Goal: Task Accomplishment & Management: Manage account settings

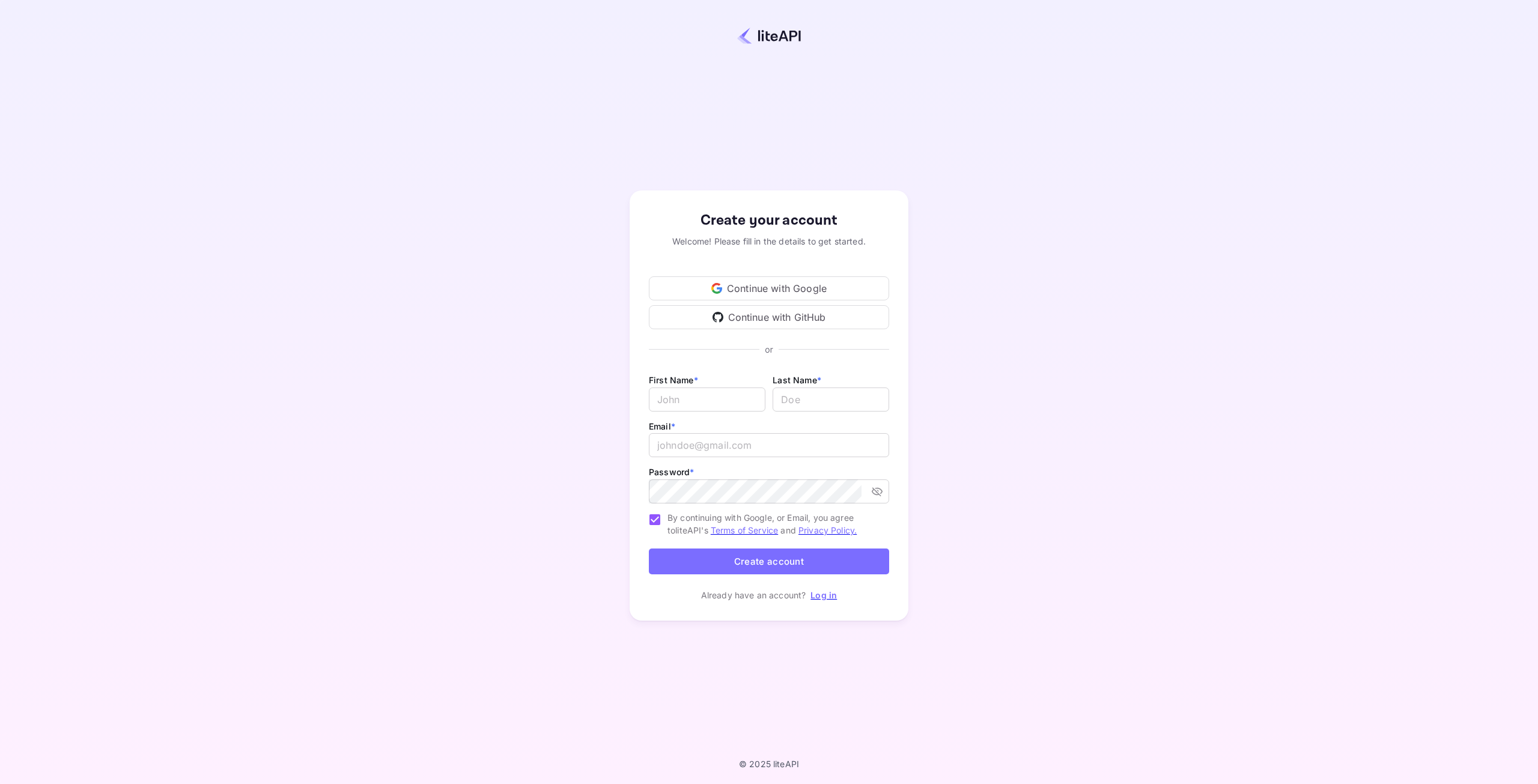
click at [748, 284] on div "Continue with Google" at bounding box center [769, 288] width 241 height 24
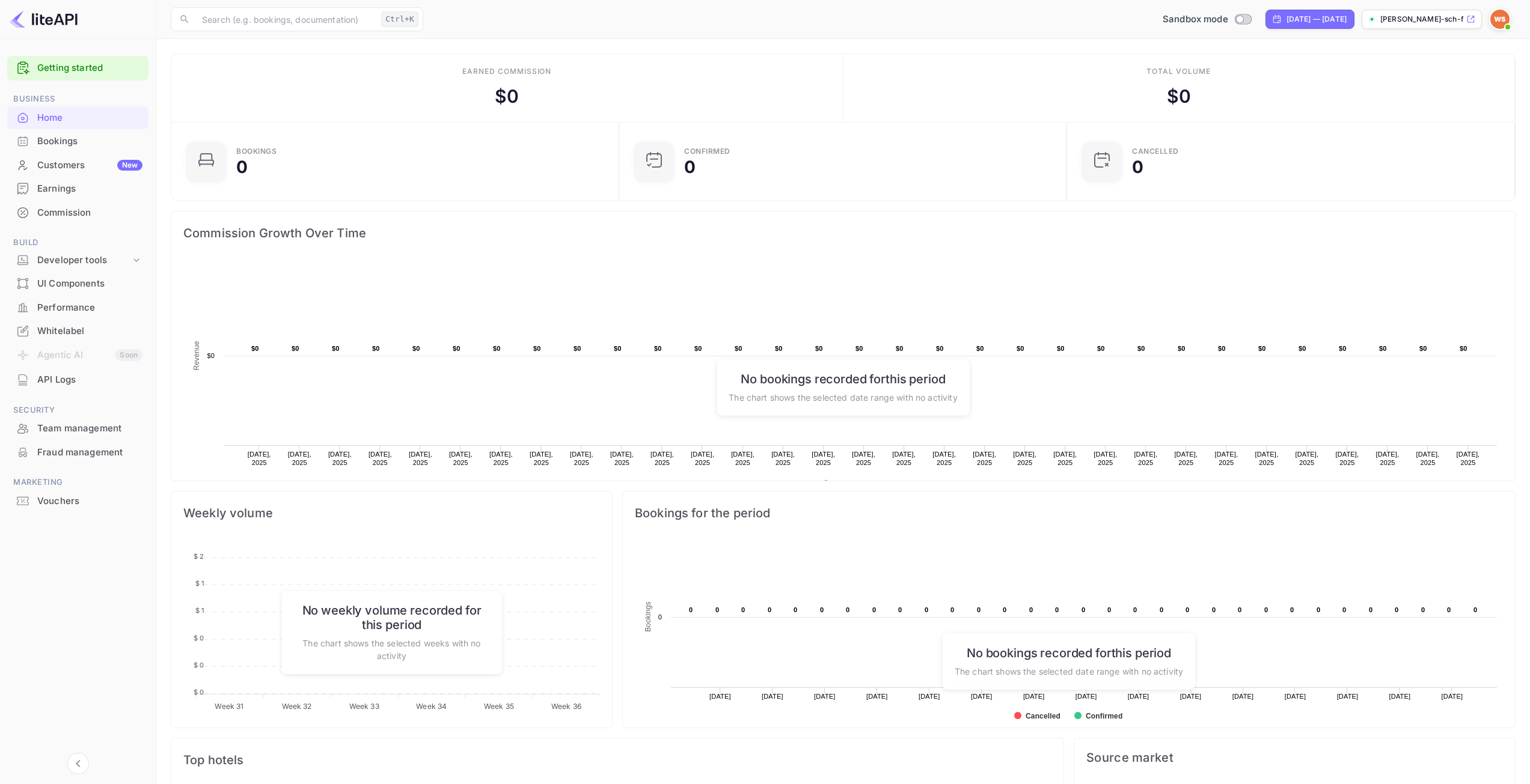
click at [71, 146] on div "Bookings" at bounding box center [90, 142] width 105 height 14
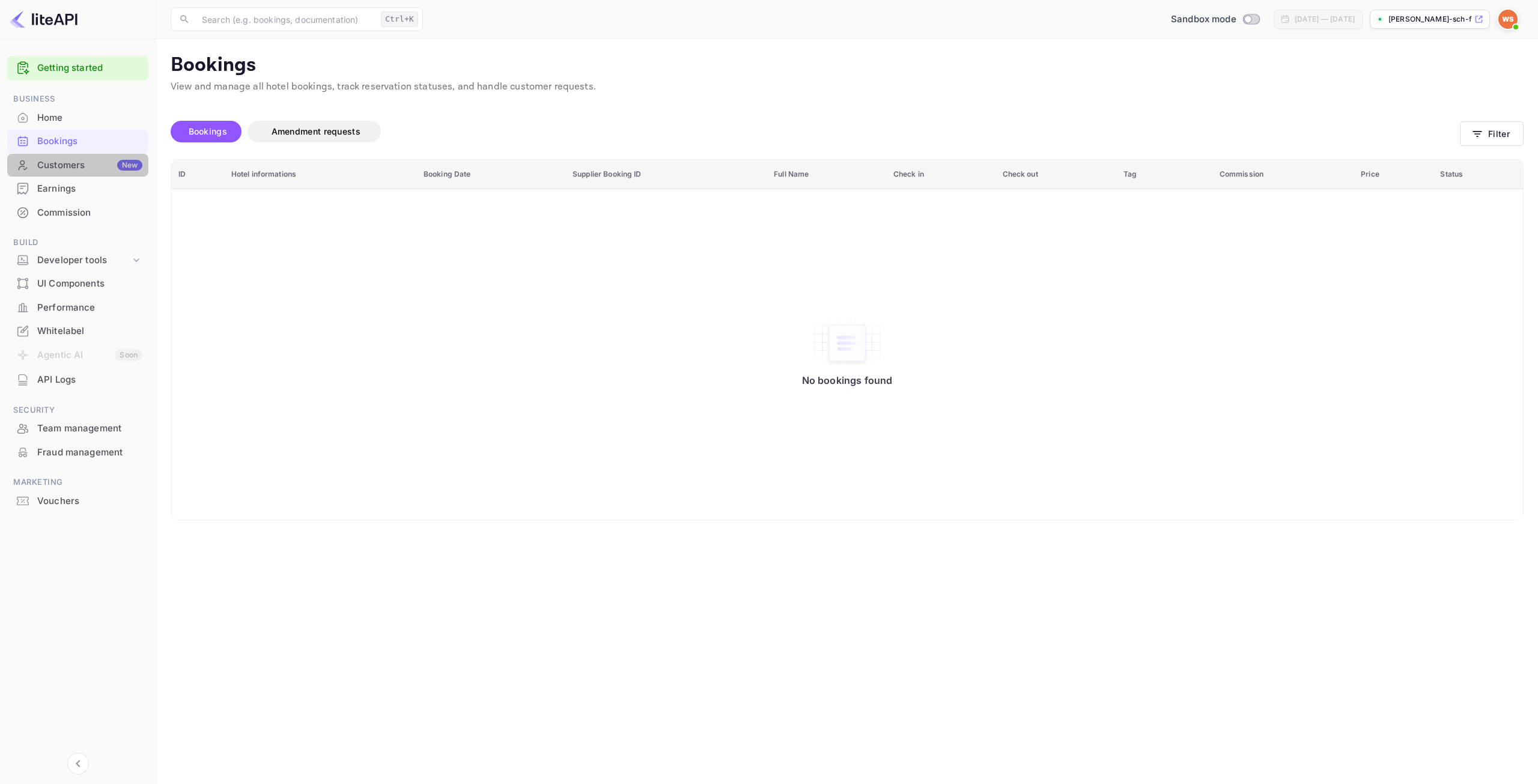
click at [81, 175] on div "Customers New" at bounding box center [77, 166] width 141 height 23
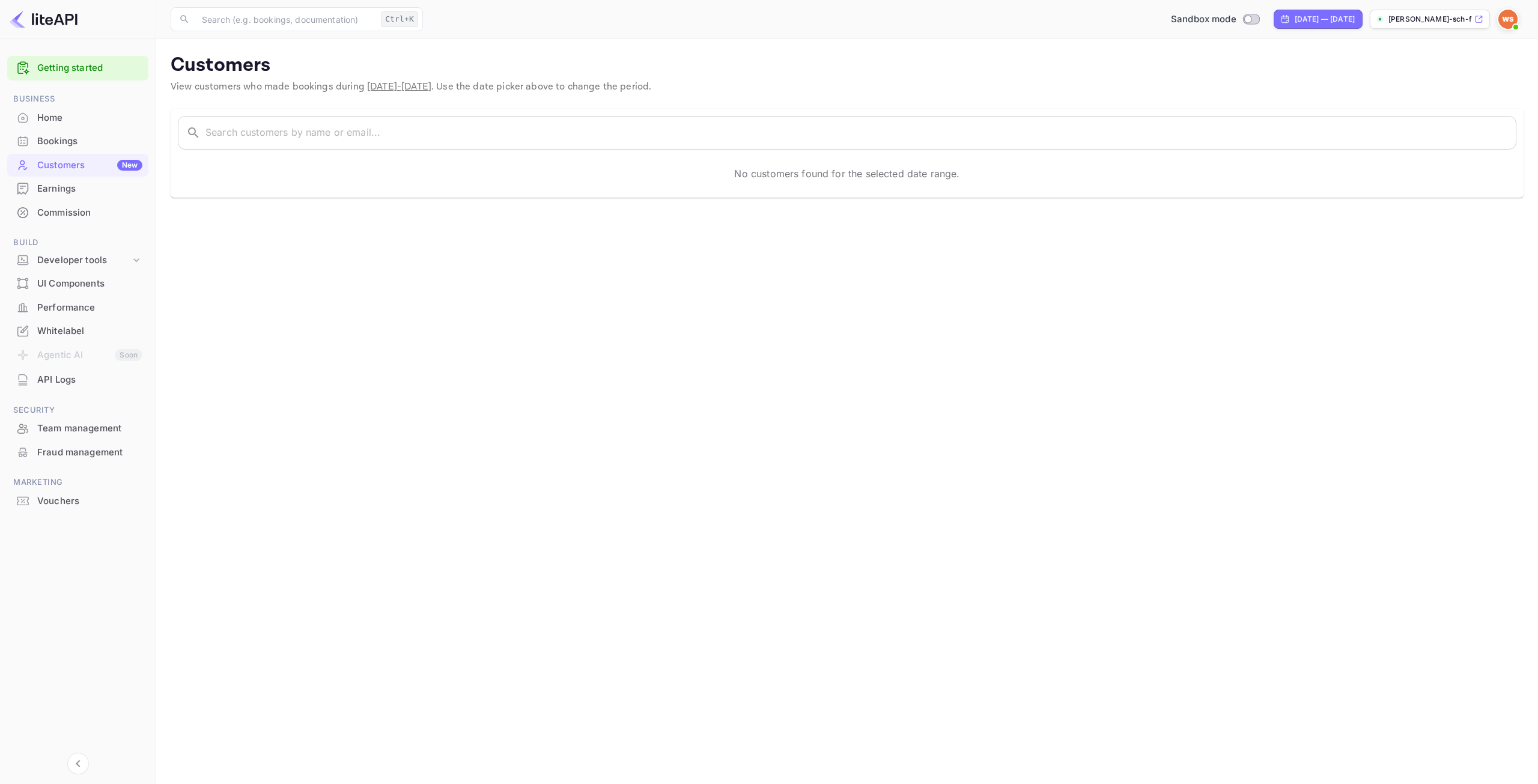
click at [64, 122] on div "Home" at bounding box center [90, 118] width 105 height 14
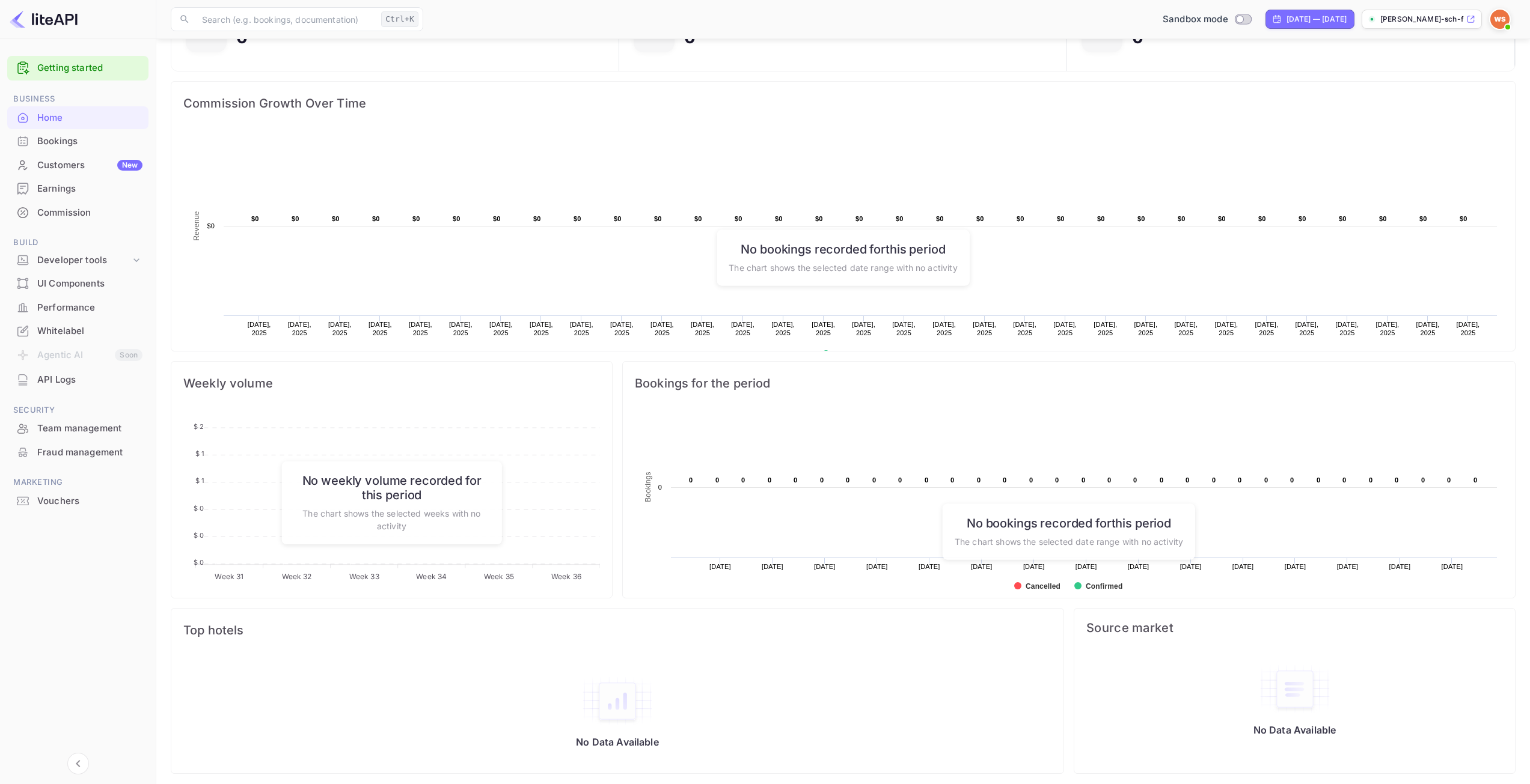
scroll to position [134, 0]
click at [84, 455] on div "Fraud management" at bounding box center [90, 453] width 105 height 14
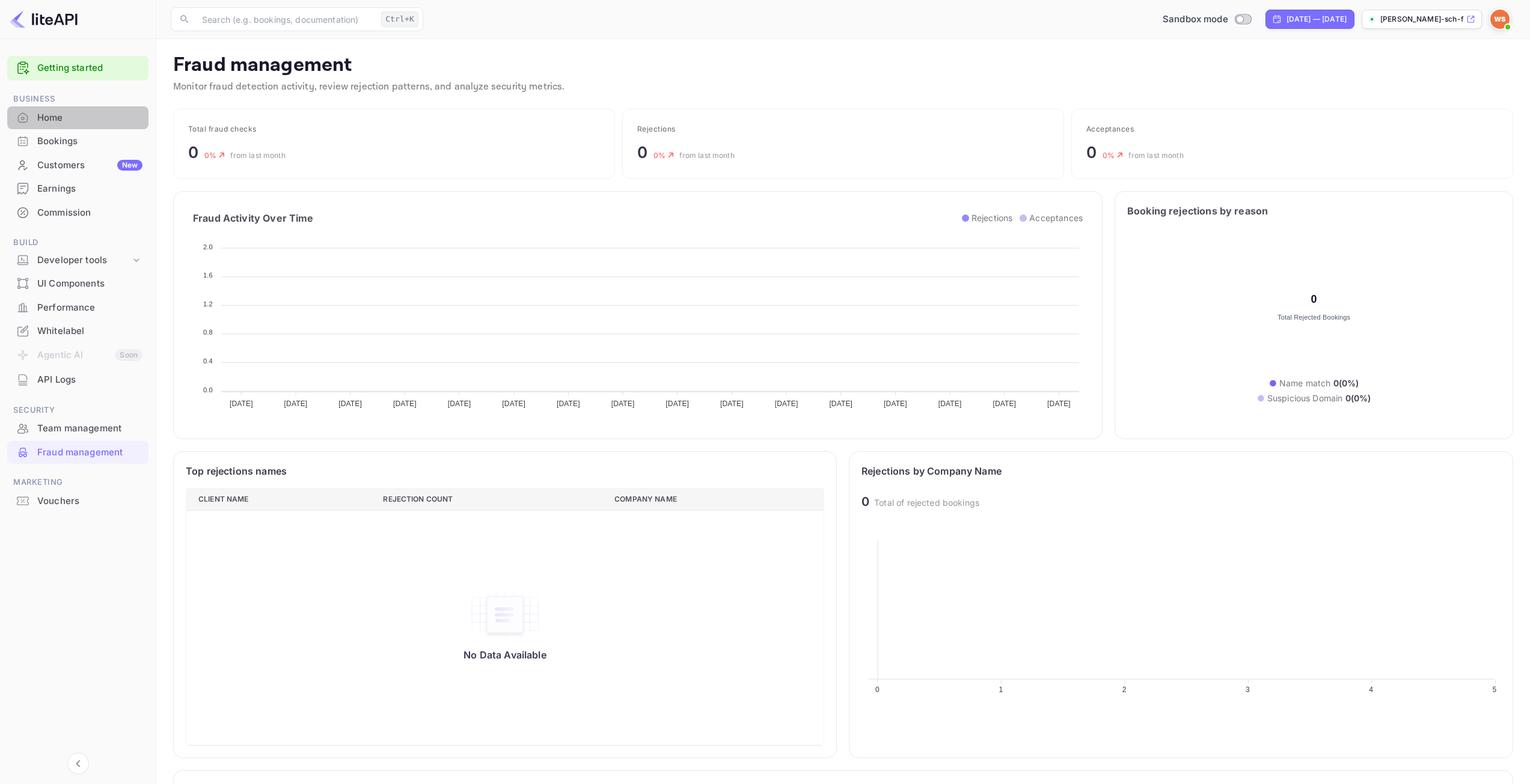
click at [56, 112] on div "Home" at bounding box center [90, 118] width 105 height 14
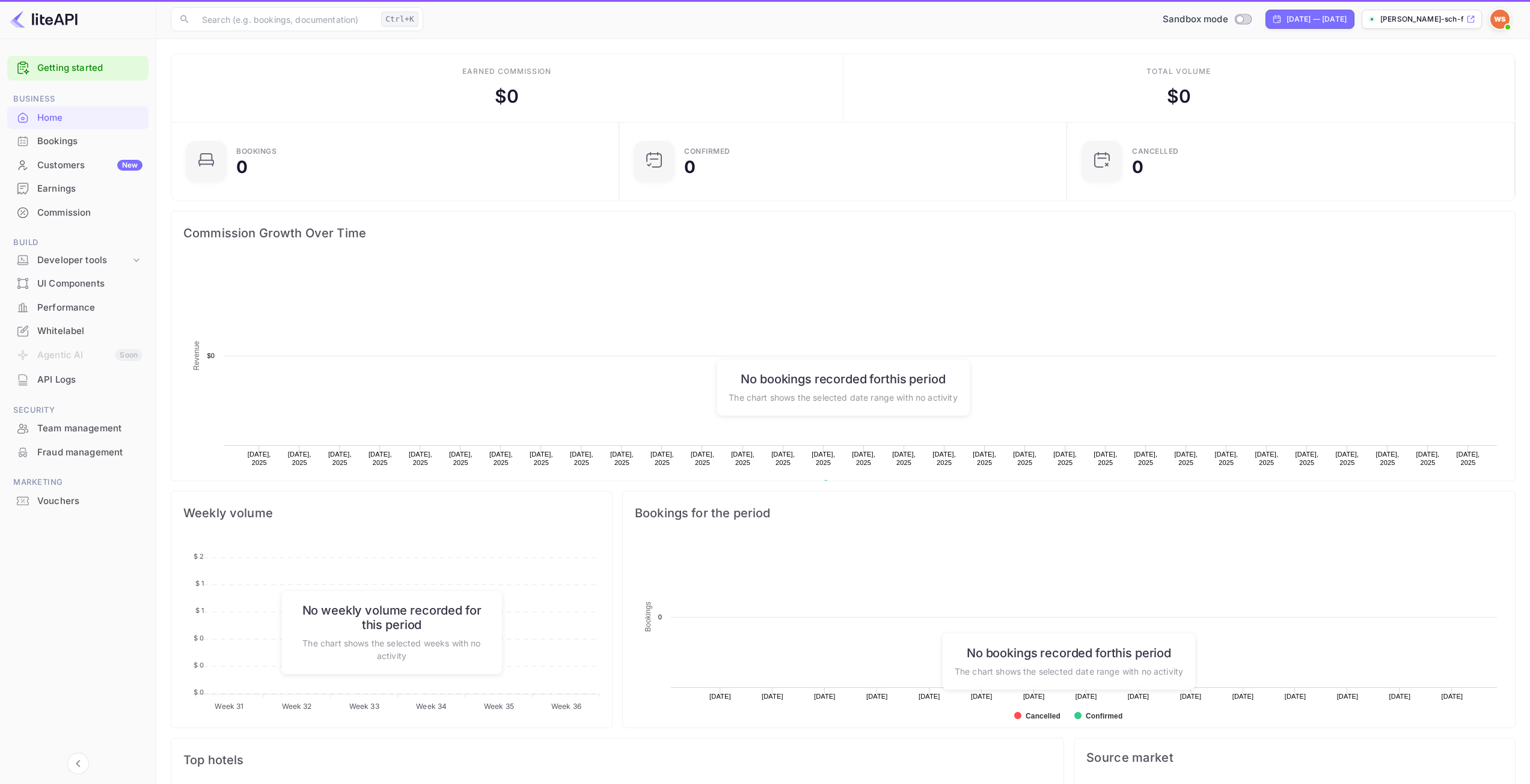
scroll to position [187, 431]
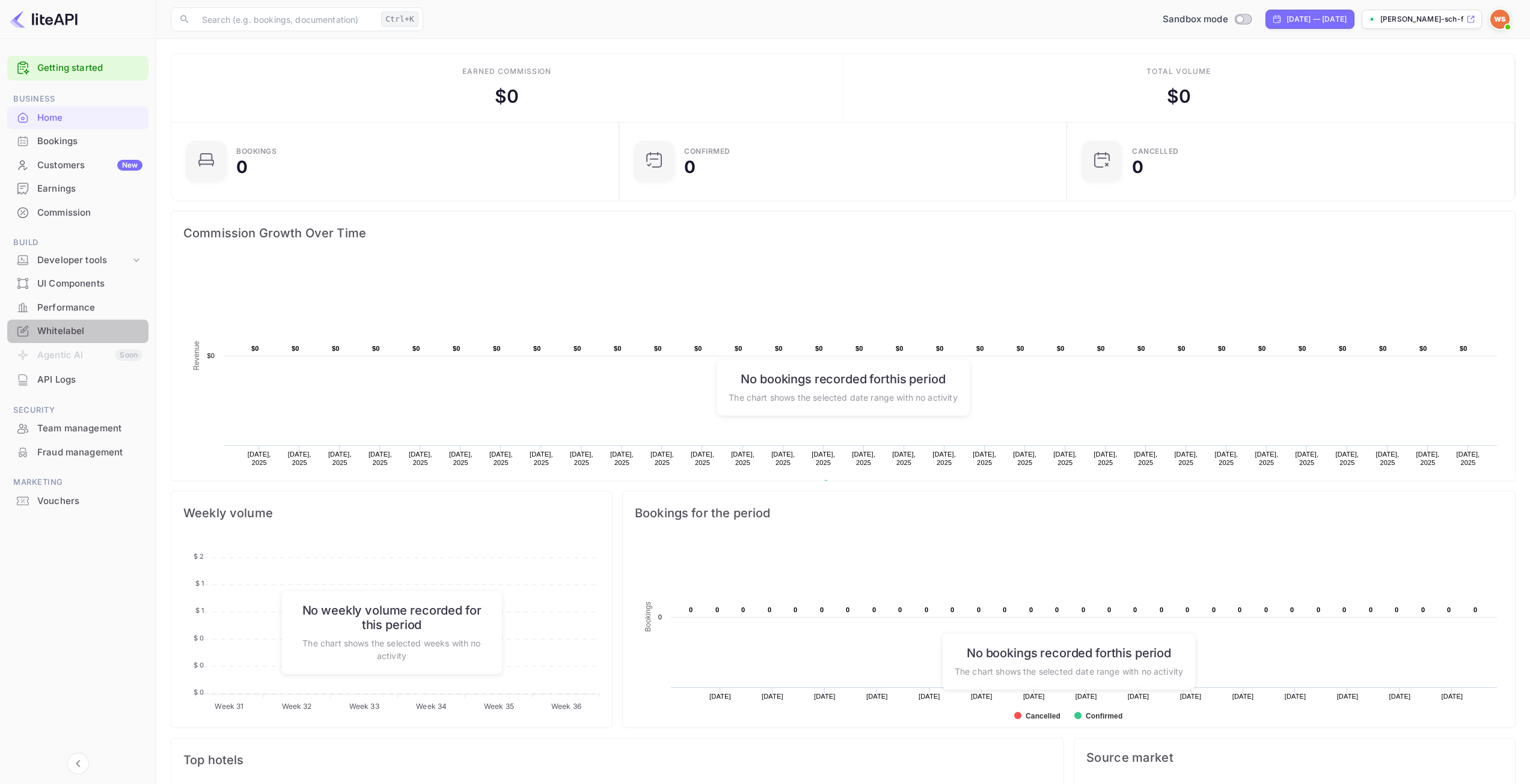
click at [60, 329] on div "Whitelabel" at bounding box center [90, 331] width 105 height 14
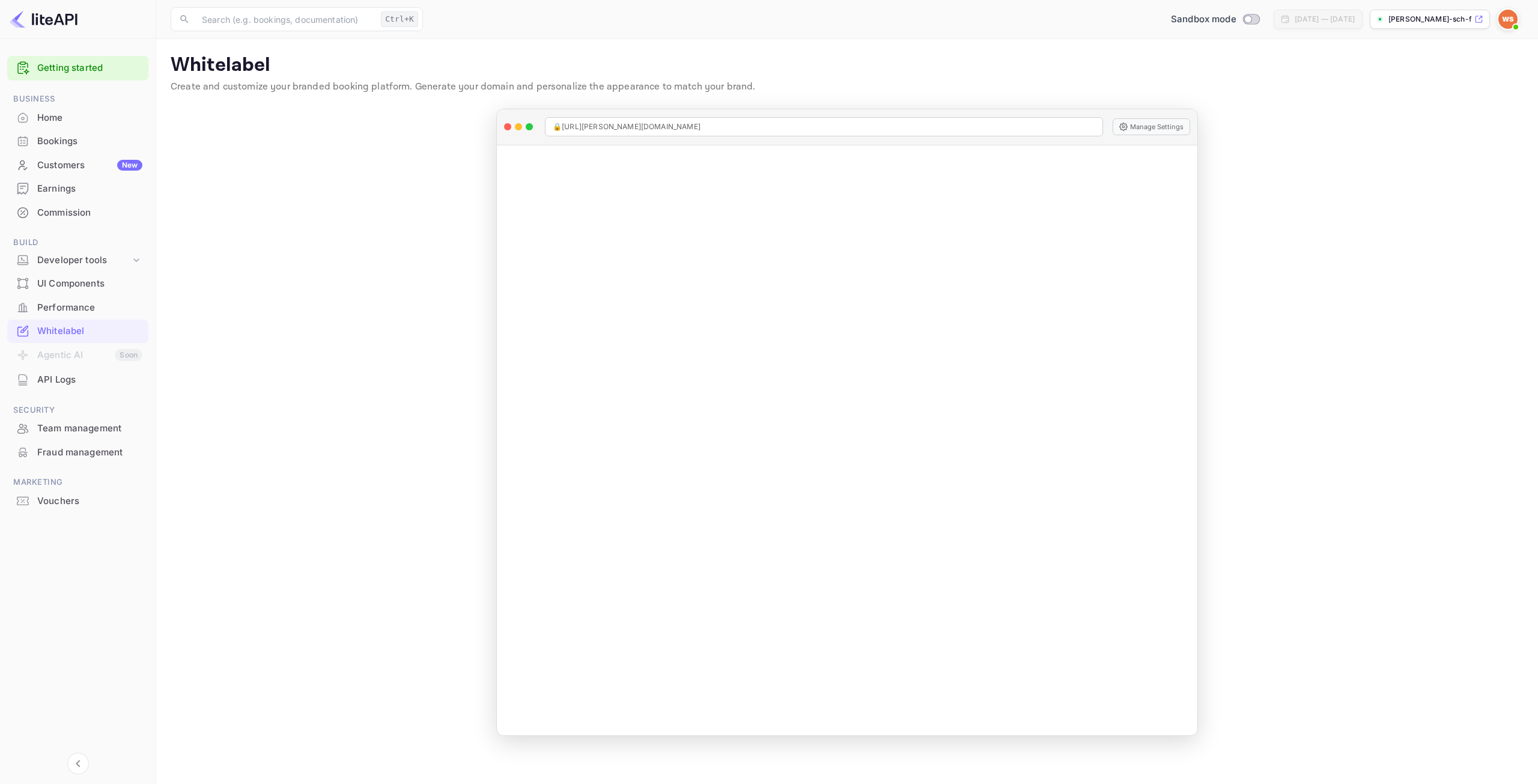
click at [39, 127] on div "Home" at bounding box center [77, 118] width 141 height 23
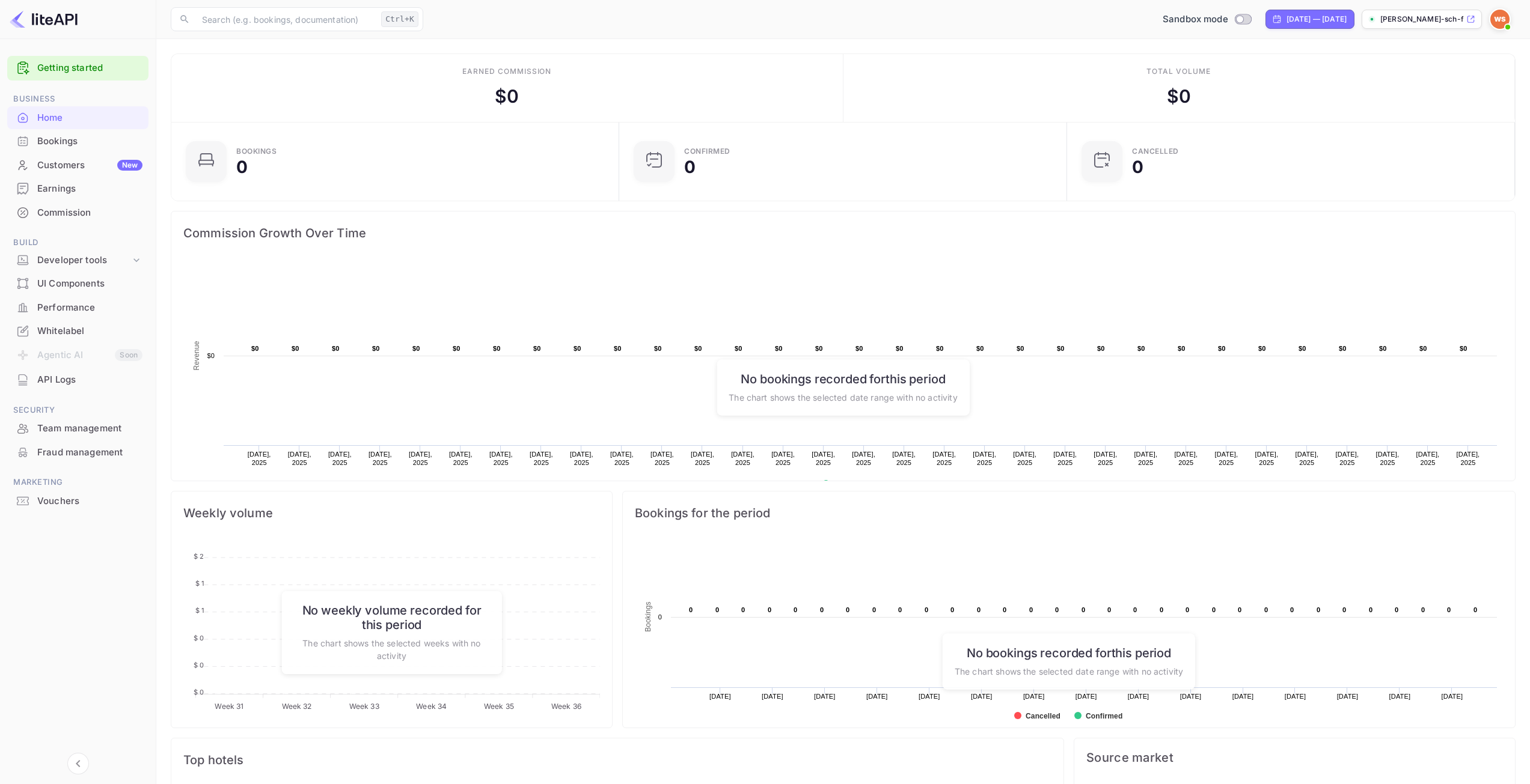
click at [60, 137] on div "Bookings" at bounding box center [90, 142] width 105 height 14
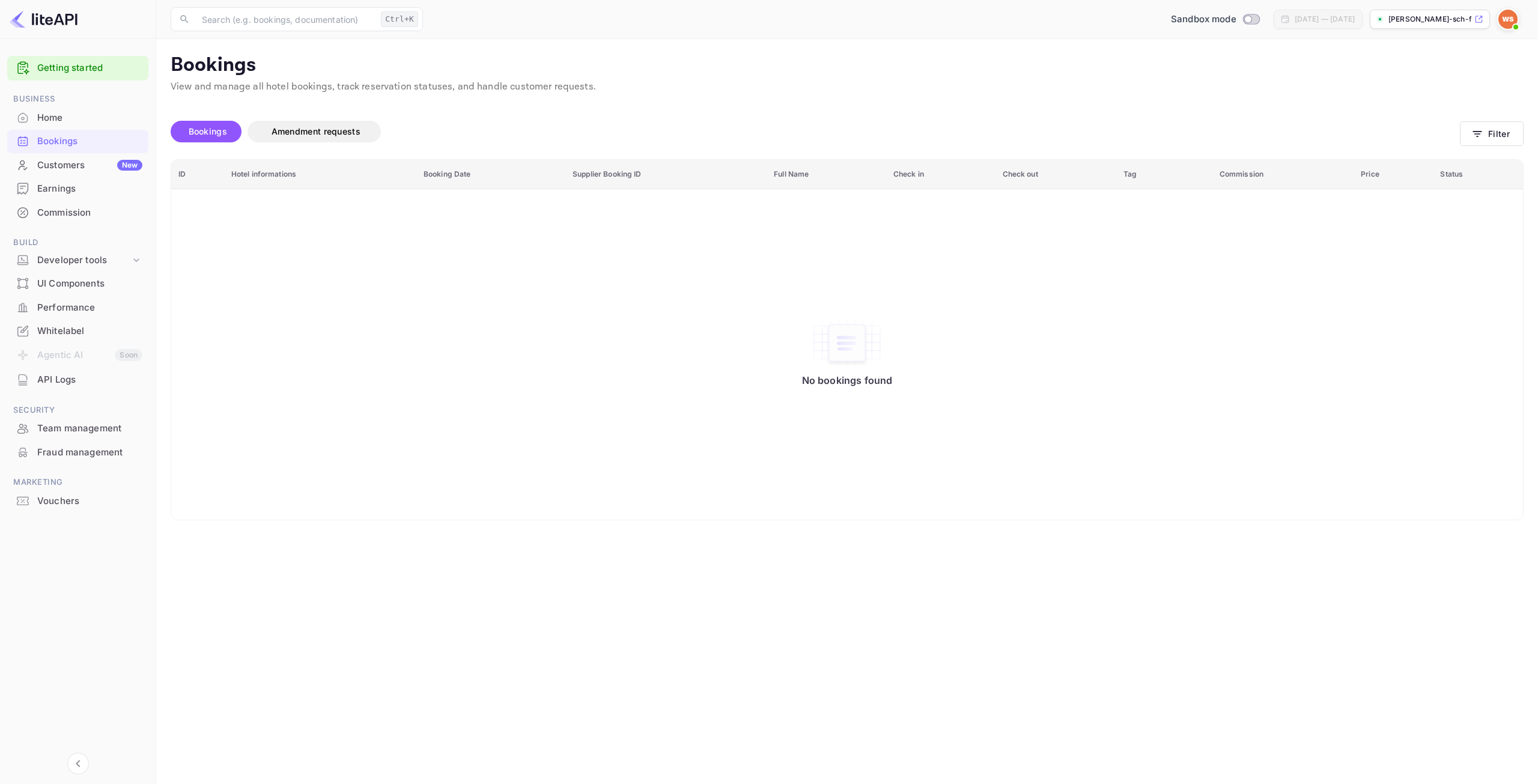
click at [1413, 21] on p "[PERSON_NAME]-sch-fer-tlaou.n..." at bounding box center [1430, 19] width 84 height 11
click at [62, 265] on div "Developer tools" at bounding box center [84, 261] width 93 height 14
click at [64, 300] on p "API Keys" at bounding box center [60, 299] width 36 height 12
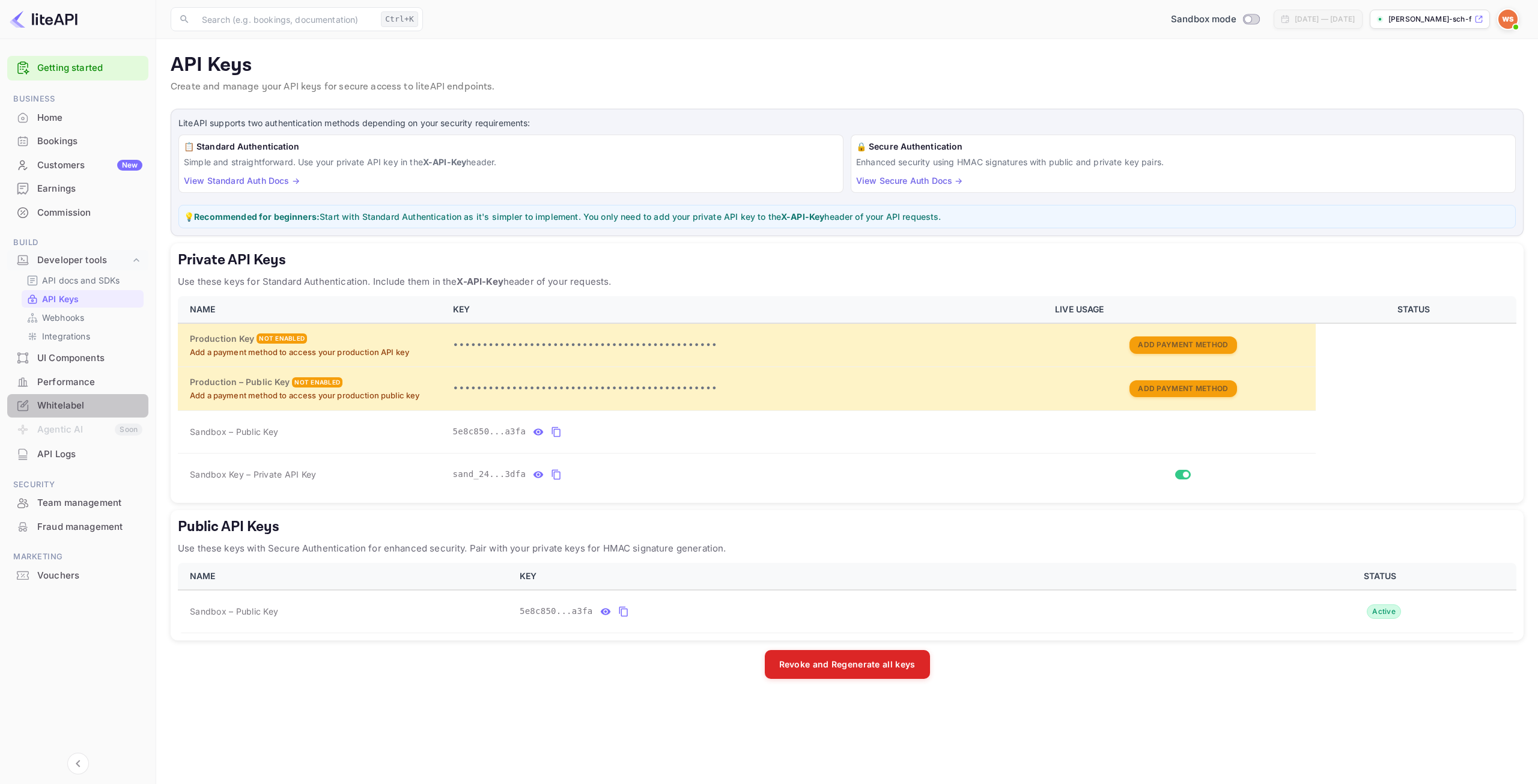
click at [71, 408] on div "Whitelabel" at bounding box center [90, 406] width 105 height 14
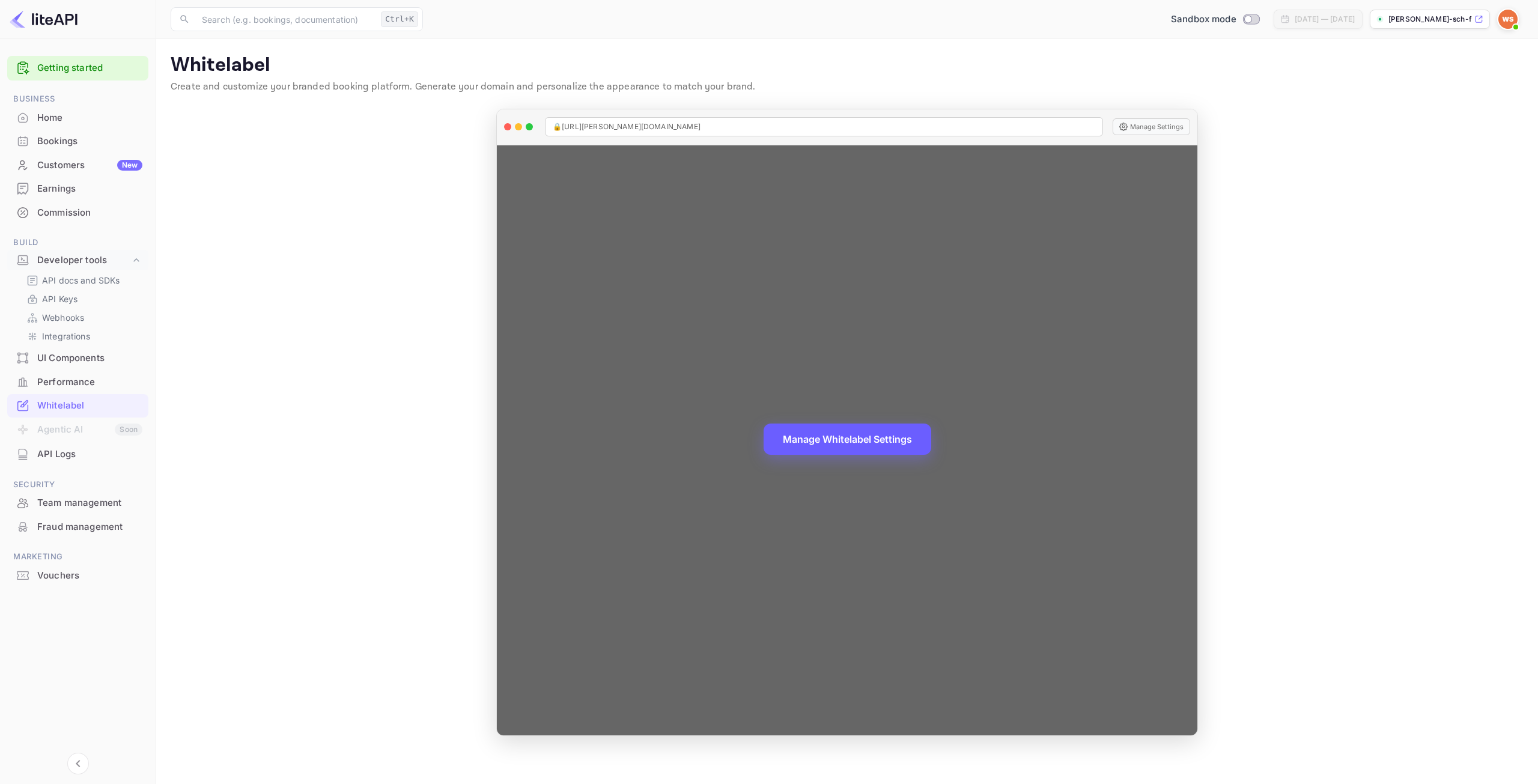
click at [814, 439] on button "Manage Whitelabel Settings" at bounding box center [848, 439] width 168 height 31
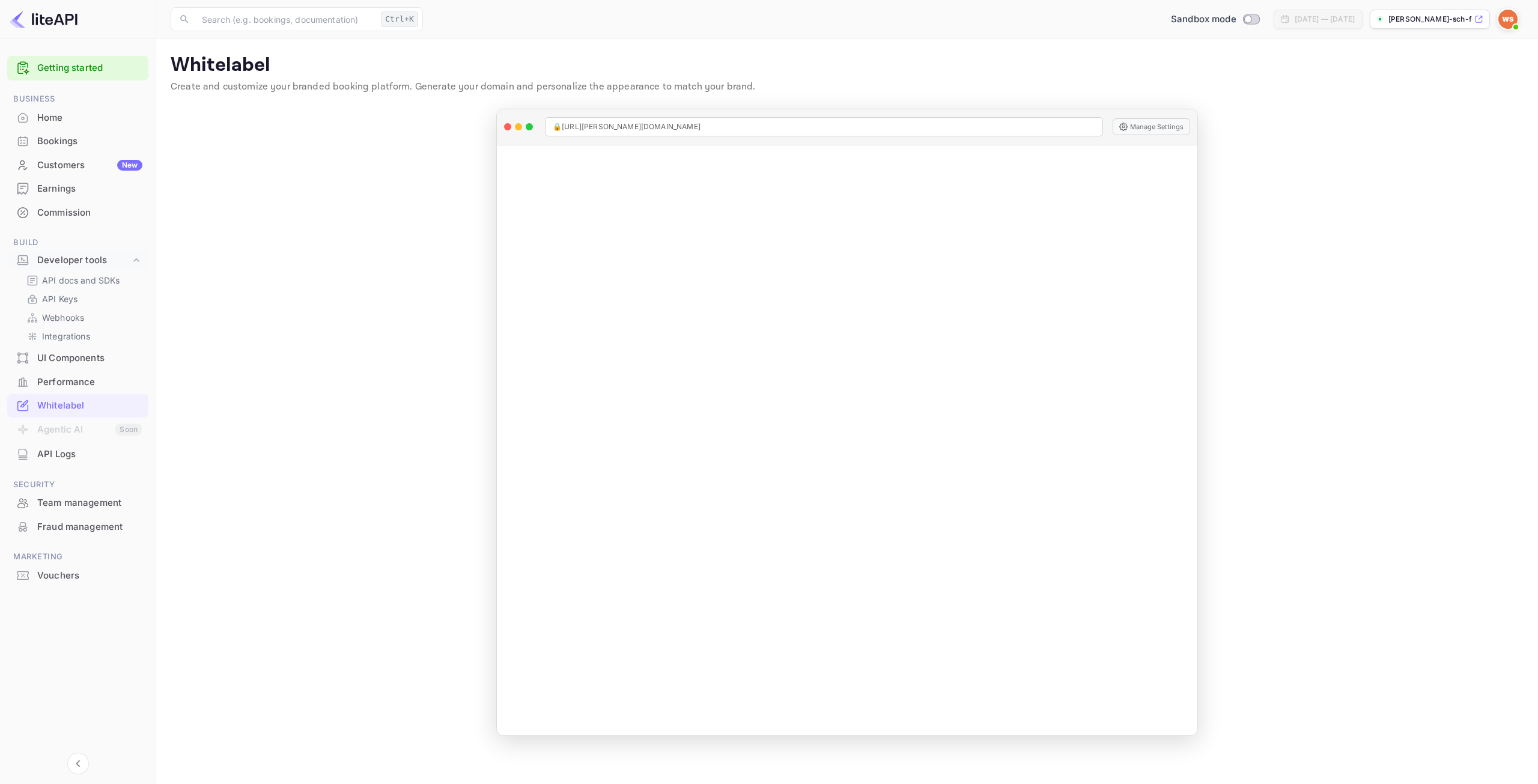
click at [49, 117] on div "Home" at bounding box center [90, 118] width 105 height 14
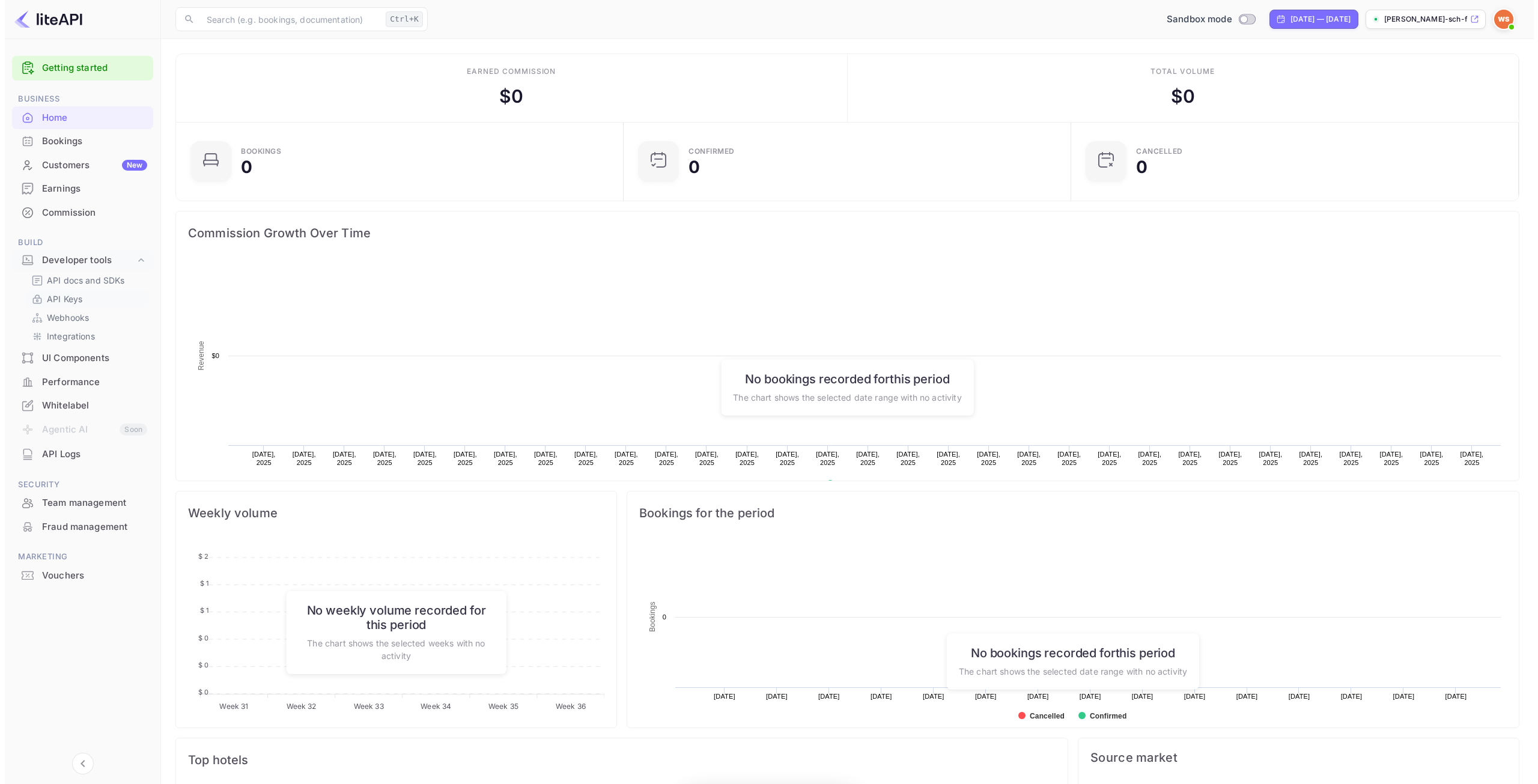
scroll to position [187, 431]
click at [55, 297] on p "API Keys" at bounding box center [60, 299] width 36 height 12
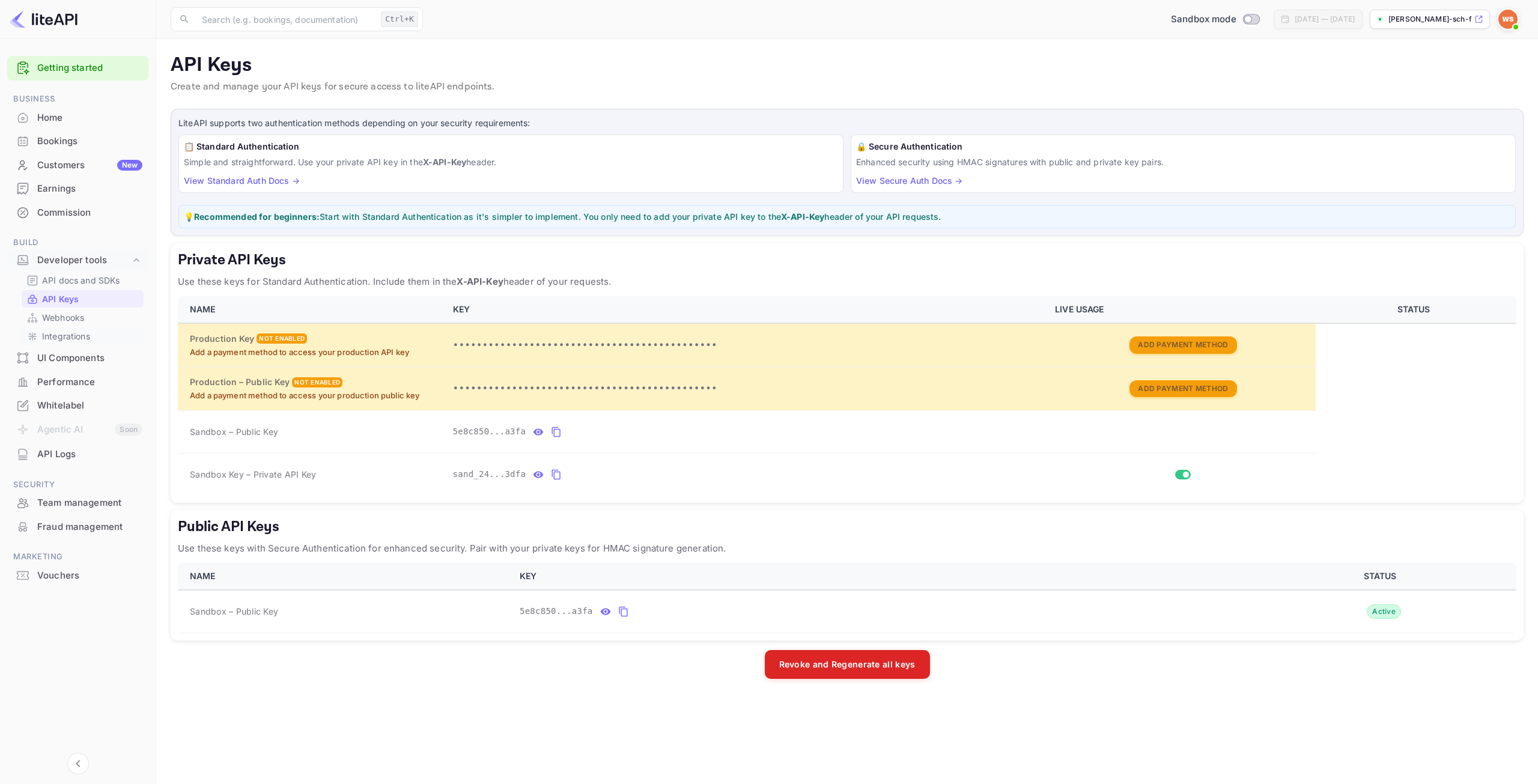
click at [87, 337] on p "Integrations" at bounding box center [66, 336] width 48 height 12
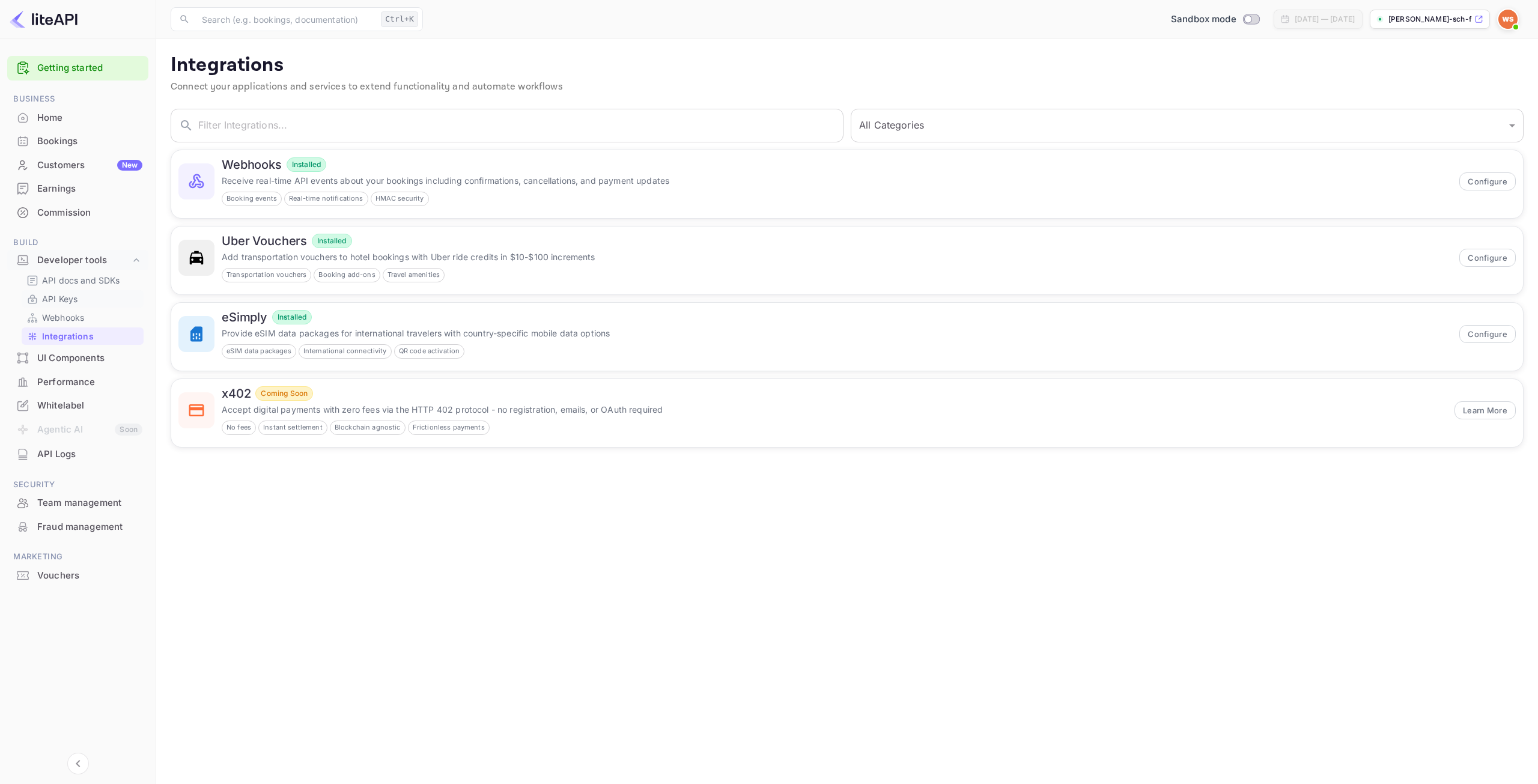
click at [84, 299] on link "API Keys" at bounding box center [82, 299] width 112 height 12
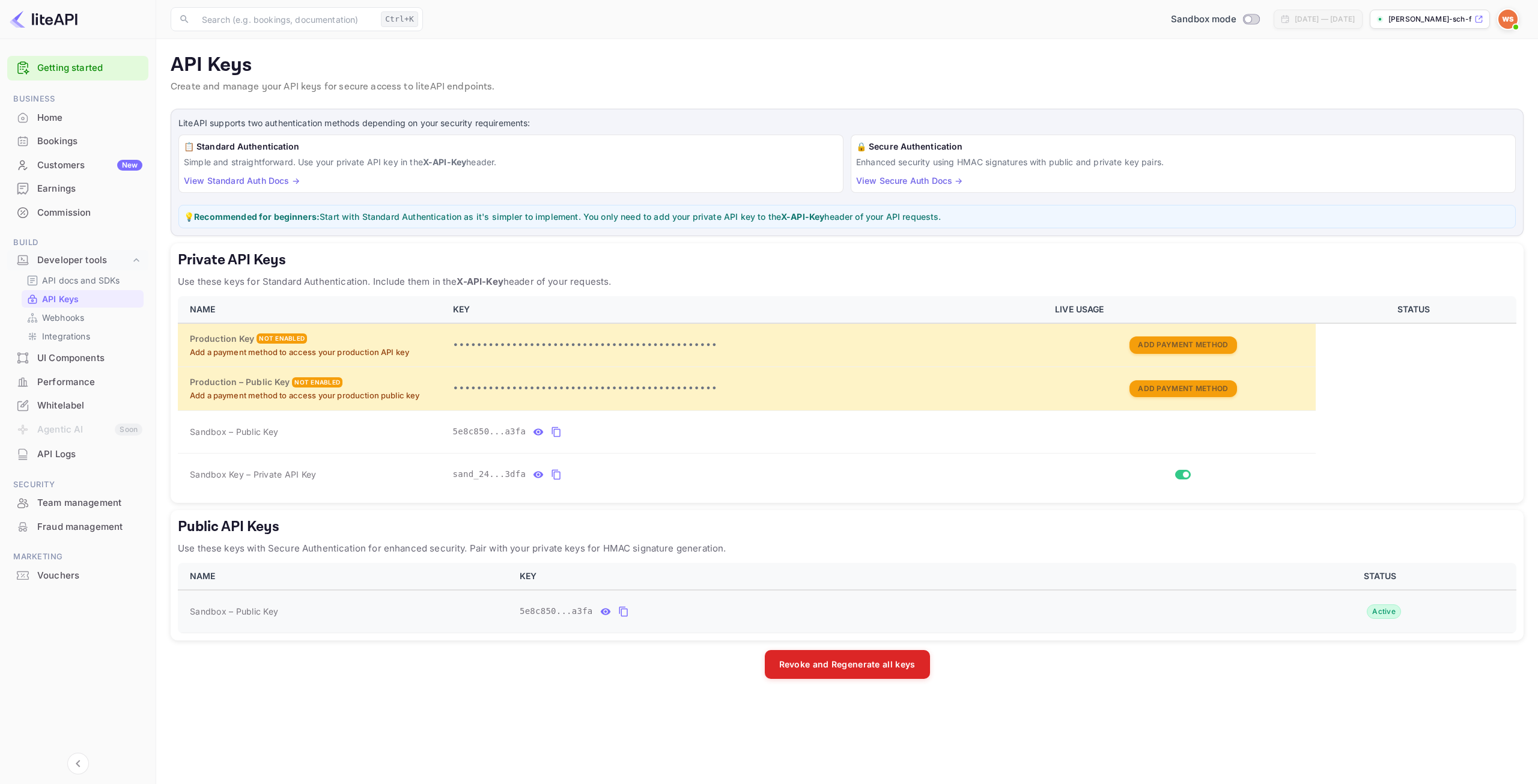
click at [622, 610] on icon "public api keys table" at bounding box center [623, 611] width 9 height 10
click at [213, 17] on input "text" at bounding box center [286, 19] width 181 height 24
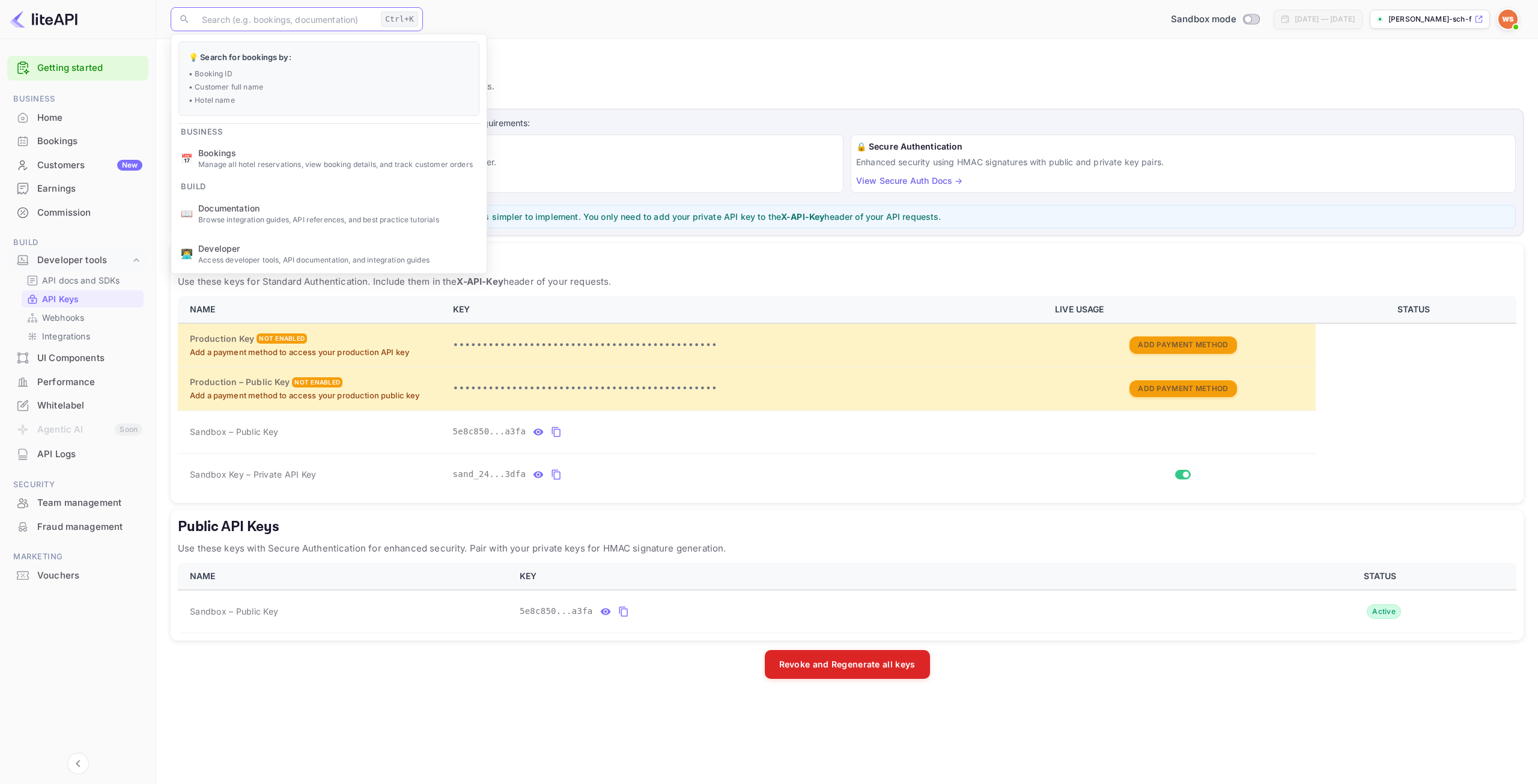
paste input "`LITEAPI_BASE_URL`"
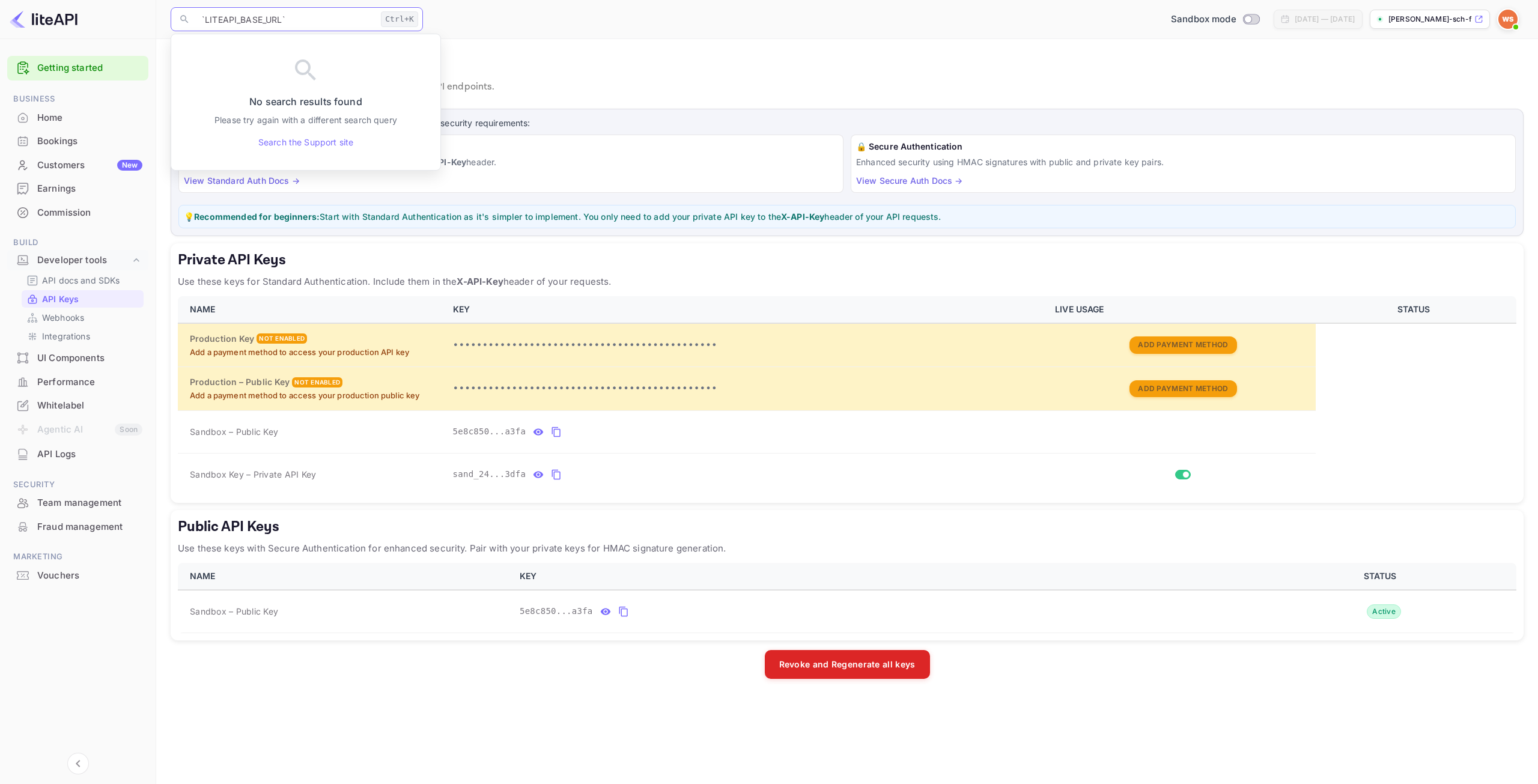
click at [204, 15] on input "`LITEAPI_BASE_URL`" at bounding box center [286, 19] width 181 height 24
click at [286, 18] on input "LITEAPI_BASE_URL`" at bounding box center [286, 19] width 181 height 24
drag, startPoint x: 286, startPoint y: 18, endPoint x: 132, endPoint y: 12, distance: 154.1
click at [135, 13] on div "Getting started Business Home Bookings Customers New Earnings Commission Build …" at bounding box center [769, 392] width 1538 height 784
type input "U"
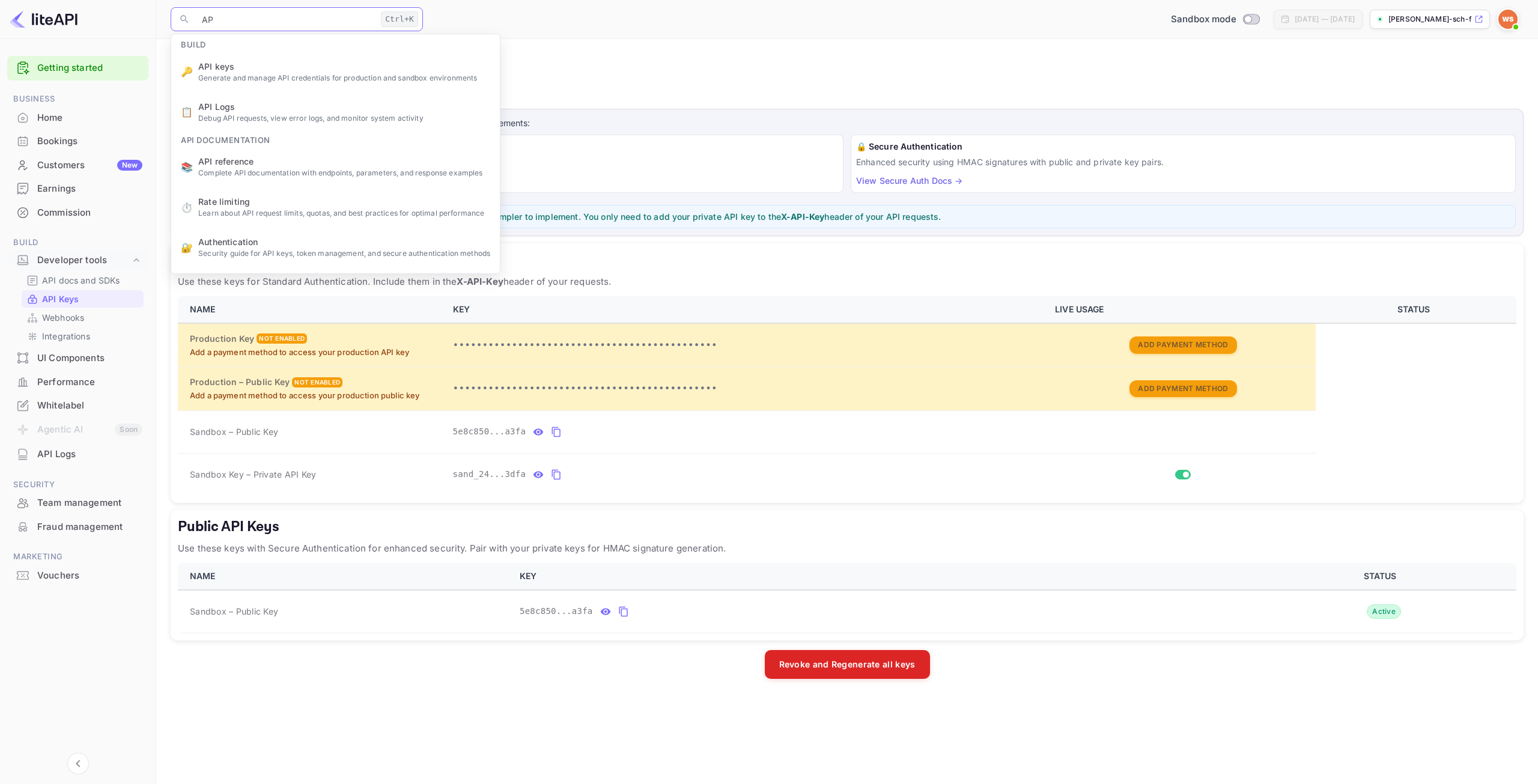
type input "API"
click at [680, 206] on div "💡 Recommended for beginners: Start with Standard Authentication as it's simpler…" at bounding box center [848, 217] width 1338 height 23
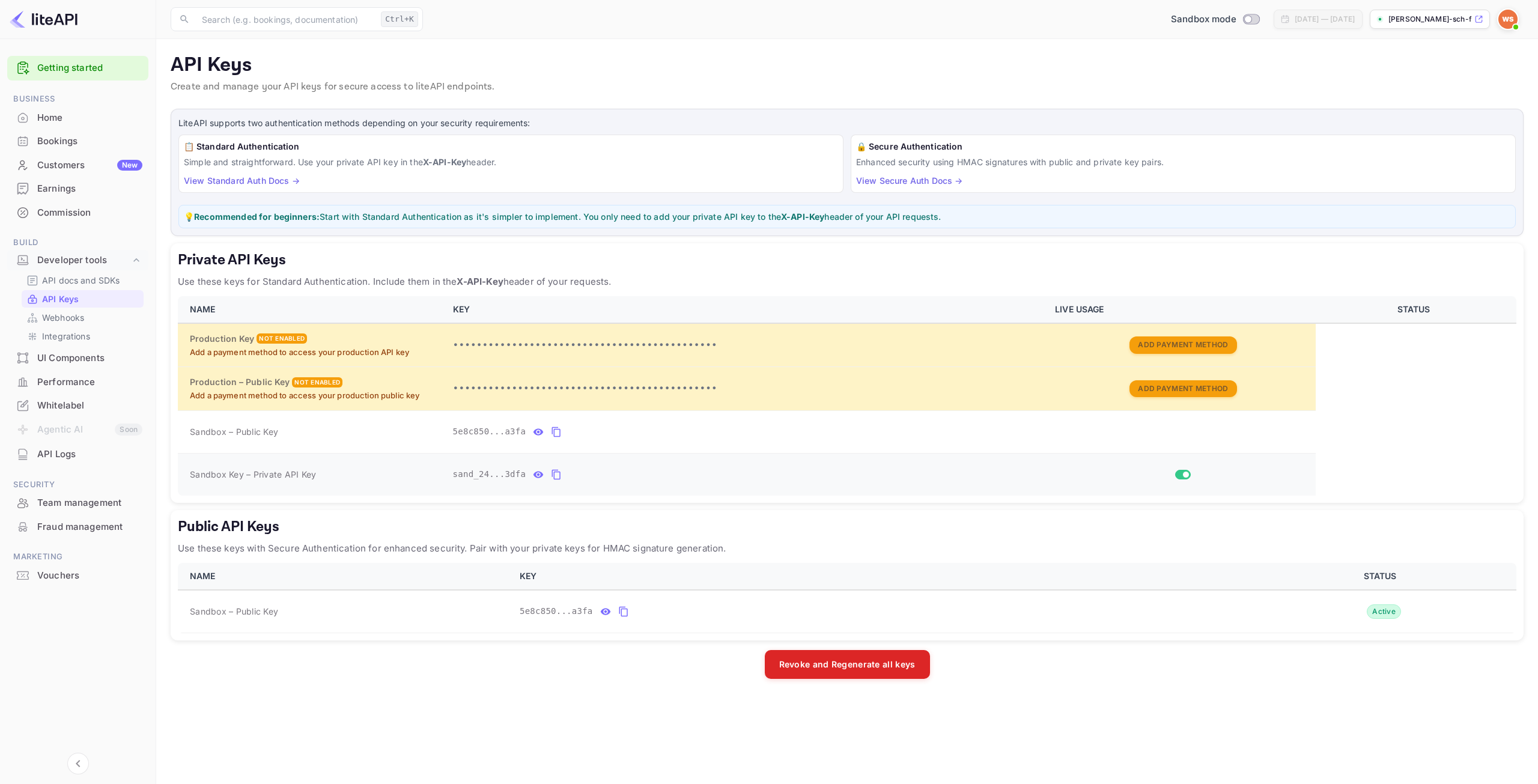
click at [551, 474] on icon "private api keys table" at bounding box center [557, 474] width 11 height 15
click at [551, 472] on icon "private api keys table" at bounding box center [557, 474] width 11 height 15
